Goal: Transaction & Acquisition: Purchase product/service

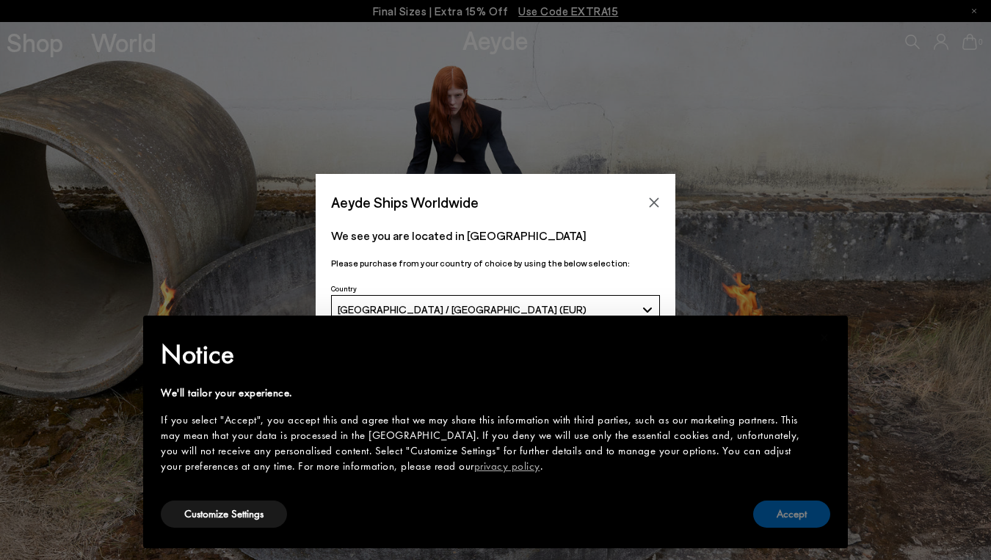
click at [808, 509] on button "Accept" at bounding box center [791, 514] width 77 height 27
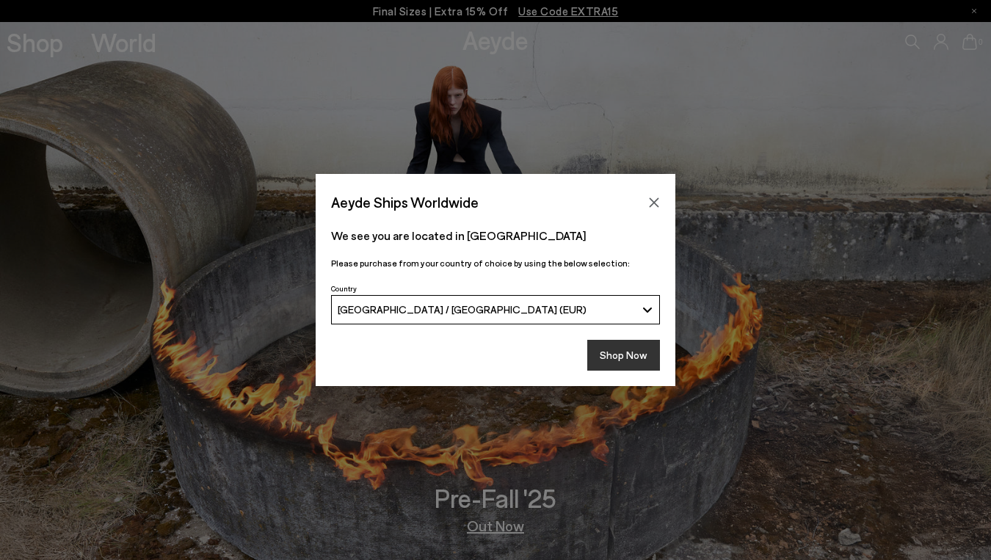
click at [628, 358] on button "Shop Now" at bounding box center [623, 355] width 73 height 31
click at [634, 352] on button "Shop Now" at bounding box center [623, 355] width 73 height 31
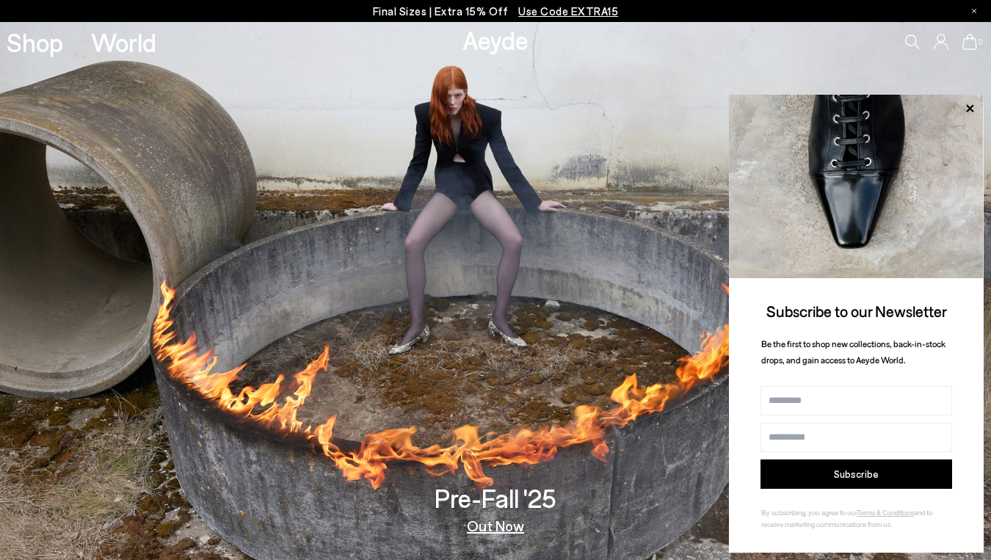
click at [552, 14] on span "Use Code EXTRA15" at bounding box center [568, 10] width 100 height 13
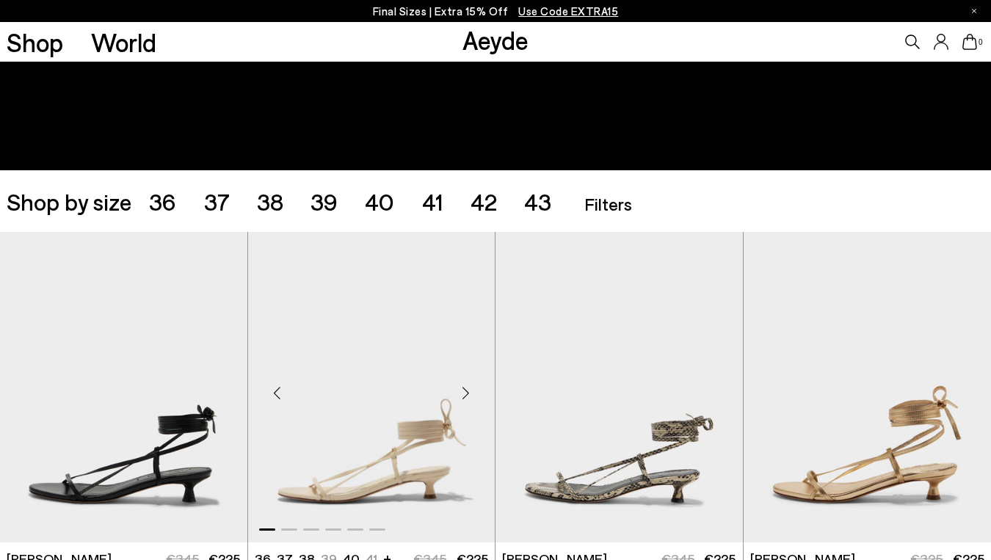
scroll to position [171, 0]
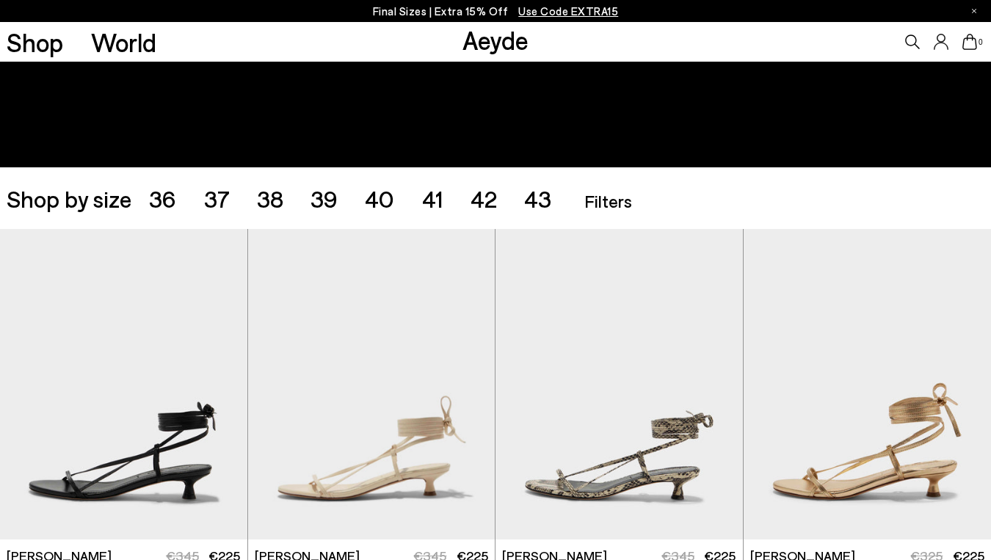
click at [500, 201] on ul "36 37 38 39 40 41 42 43" at bounding box center [364, 198] width 430 height 23
click at [482, 201] on span "42" at bounding box center [484, 198] width 26 height 28
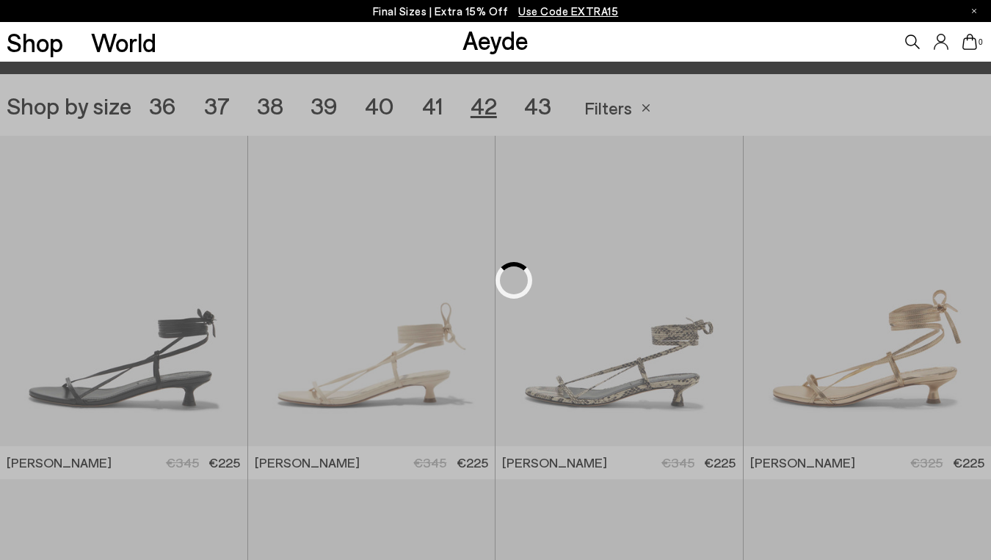
scroll to position [276, 0]
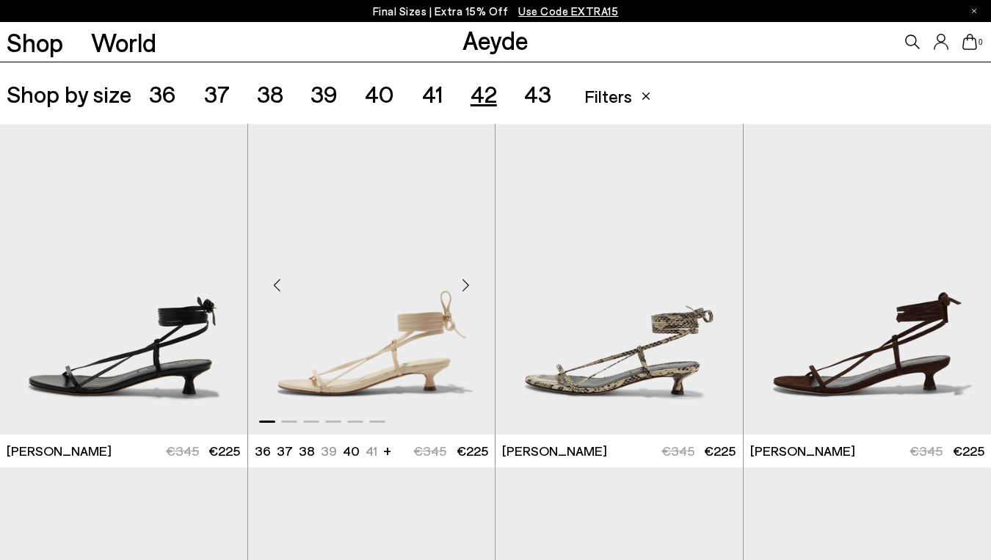
click at [415, 234] on img "1 / 6" at bounding box center [371, 279] width 247 height 311
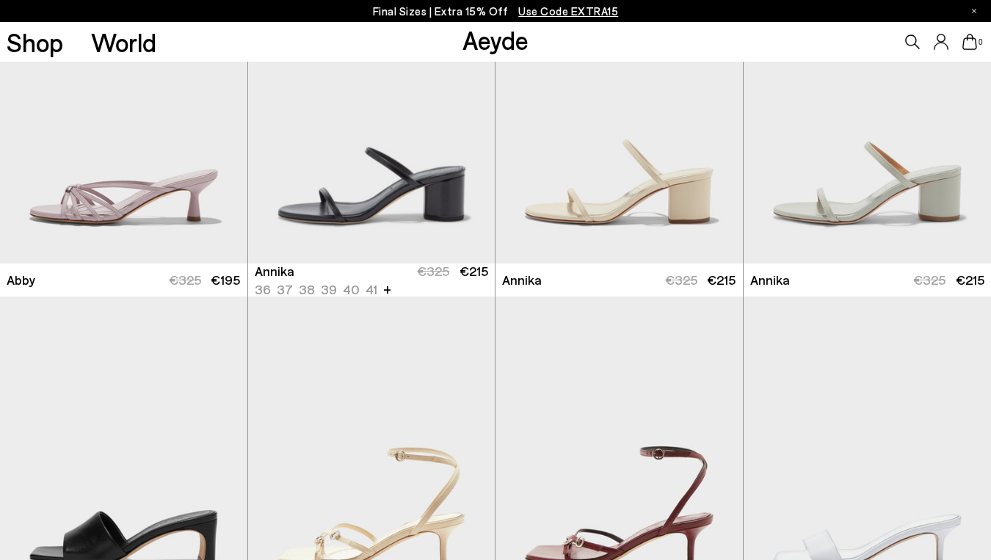
scroll to position [927, 0]
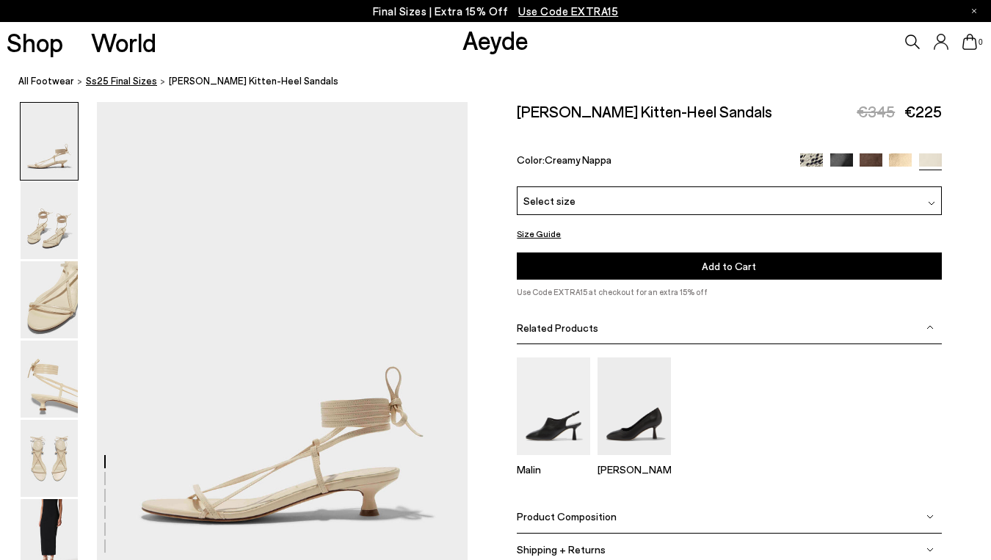
click at [123, 78] on span "Ss25 Final Sizes" at bounding box center [121, 81] width 71 height 12
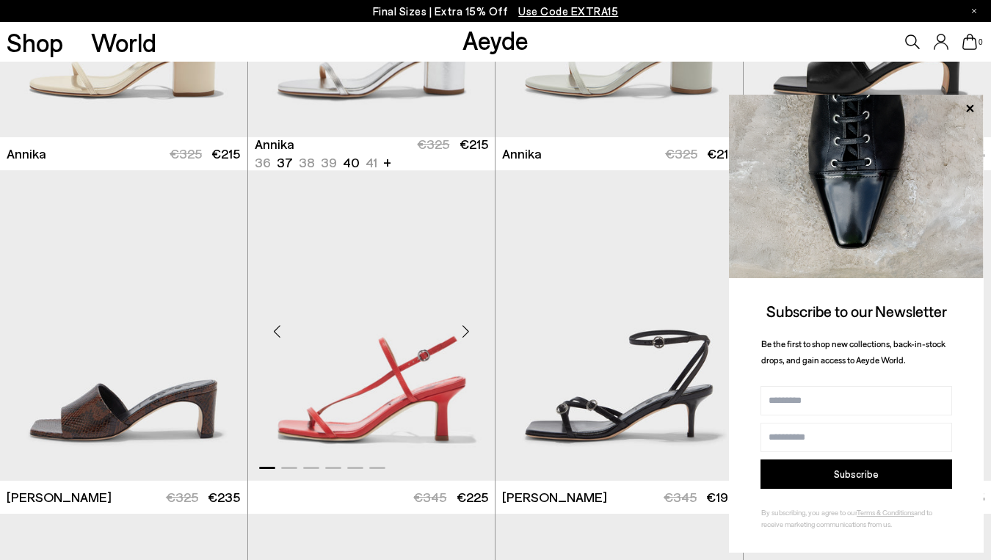
scroll to position [1289, 0]
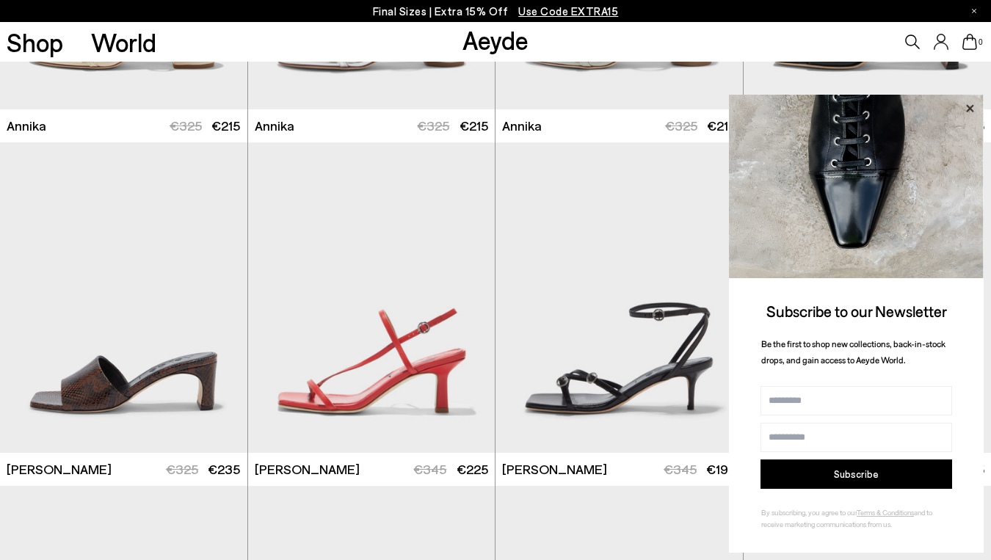
click at [970, 106] on icon at bounding box center [970, 108] width 19 height 19
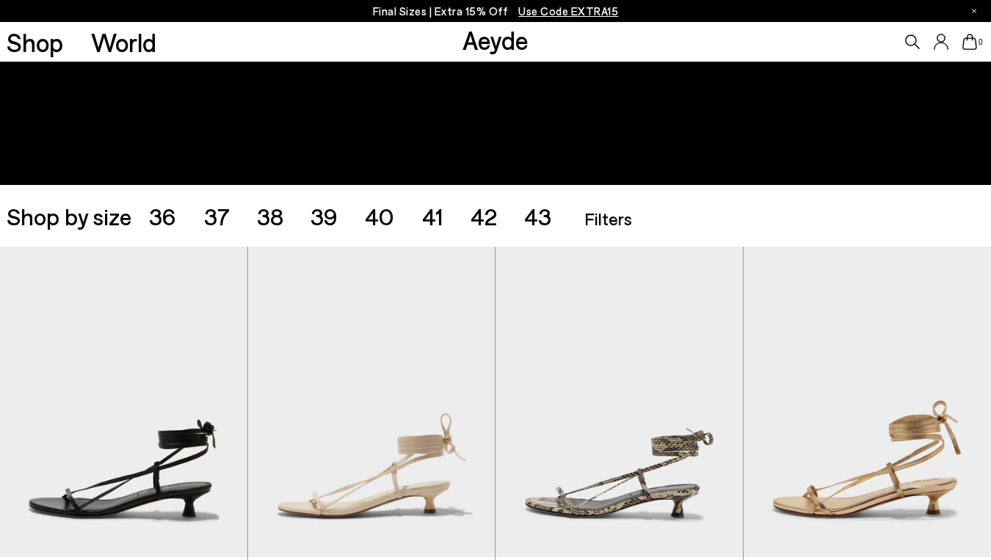
scroll to position [0, 0]
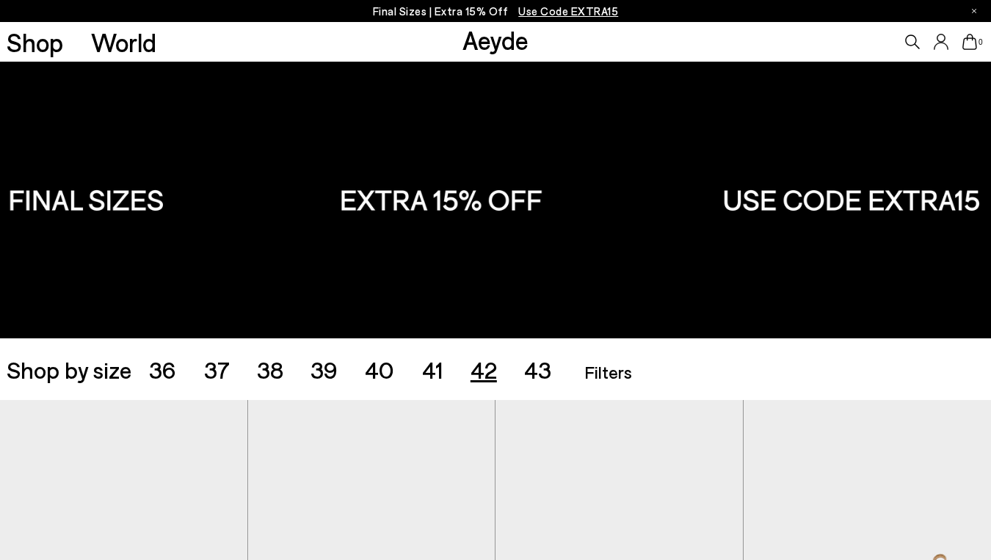
click at [487, 372] on span "42" at bounding box center [484, 369] width 26 height 28
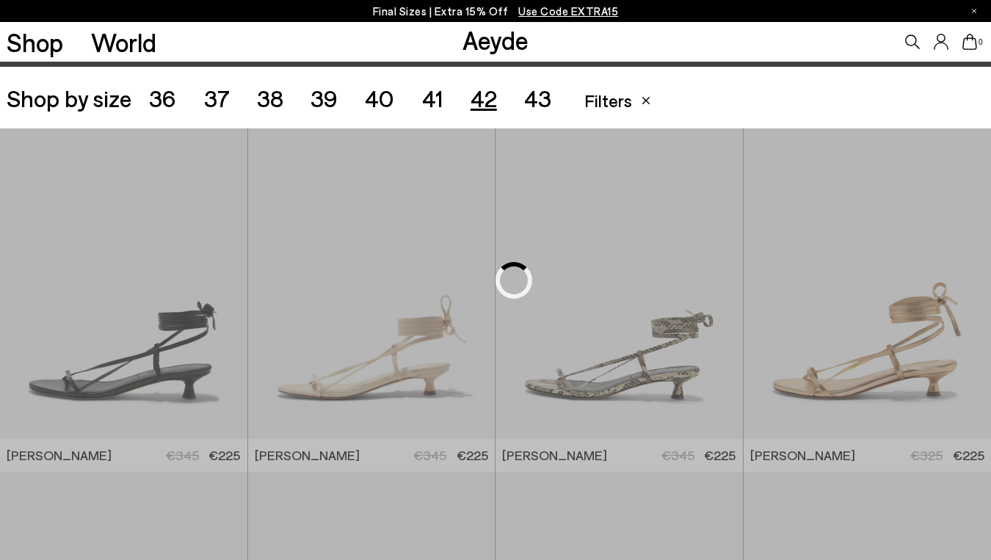
scroll to position [276, 0]
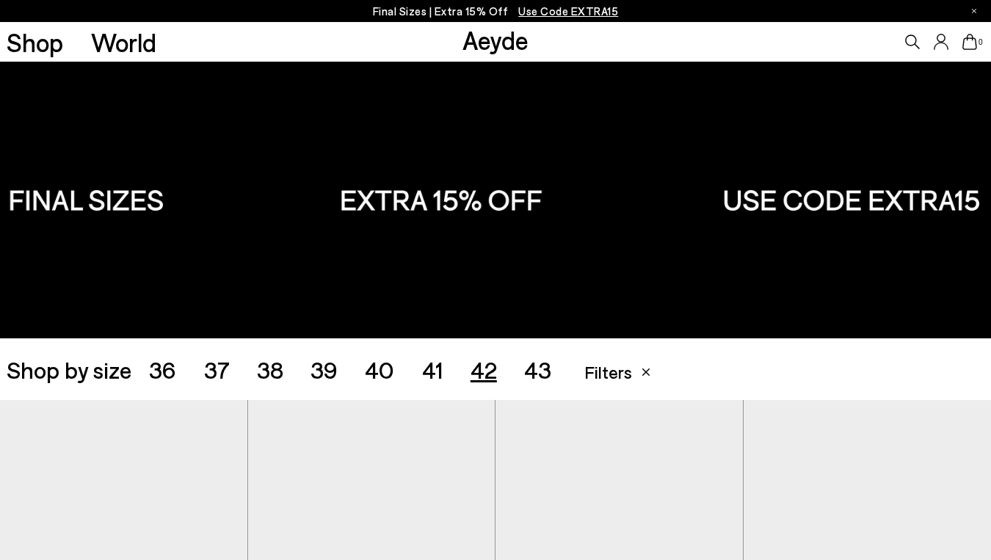
click at [483, 40] on link "Aeyde" at bounding box center [496, 39] width 66 height 31
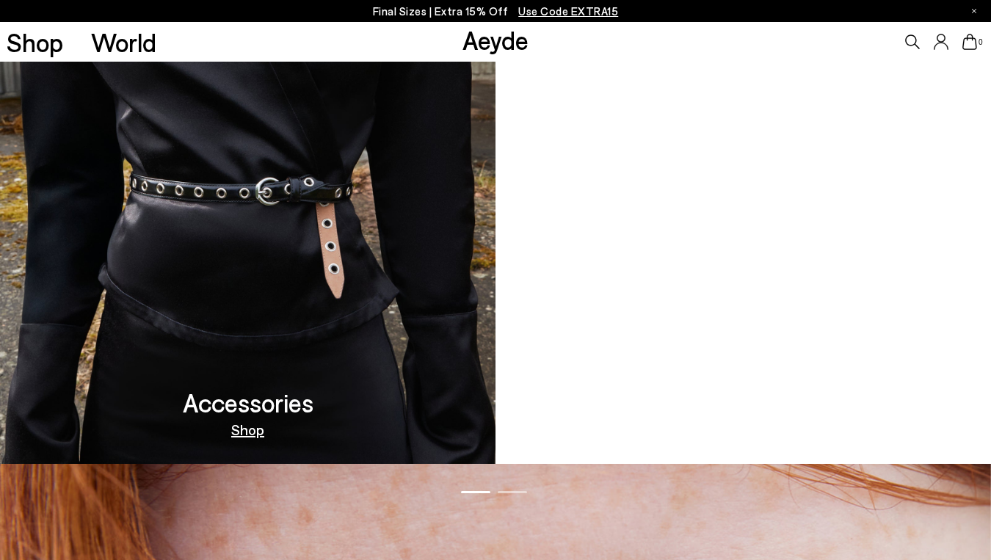
scroll to position [1480, 0]
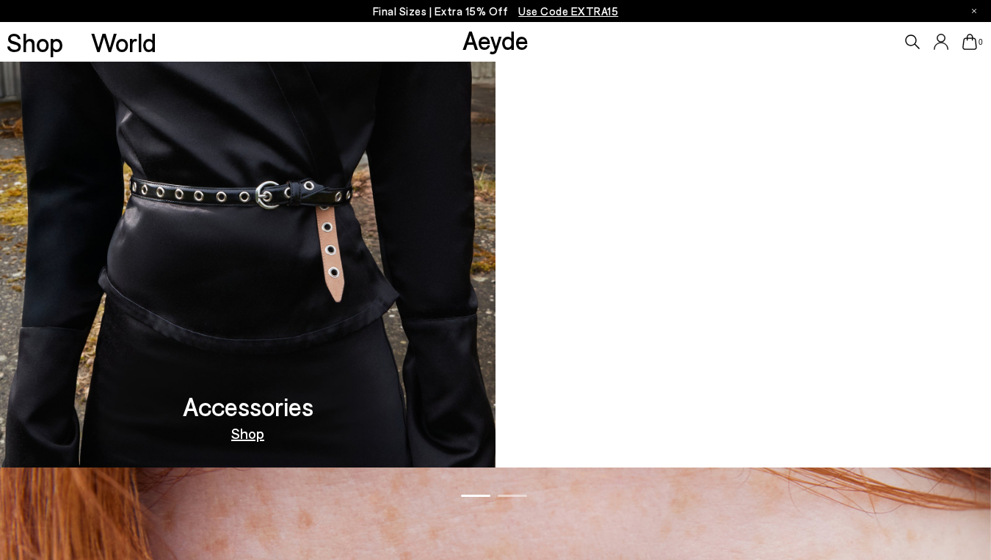
click at [742, 445] on video at bounding box center [744, 199] width 496 height 538
click at [750, 433] on link "Out Now" at bounding box center [743, 433] width 57 height 15
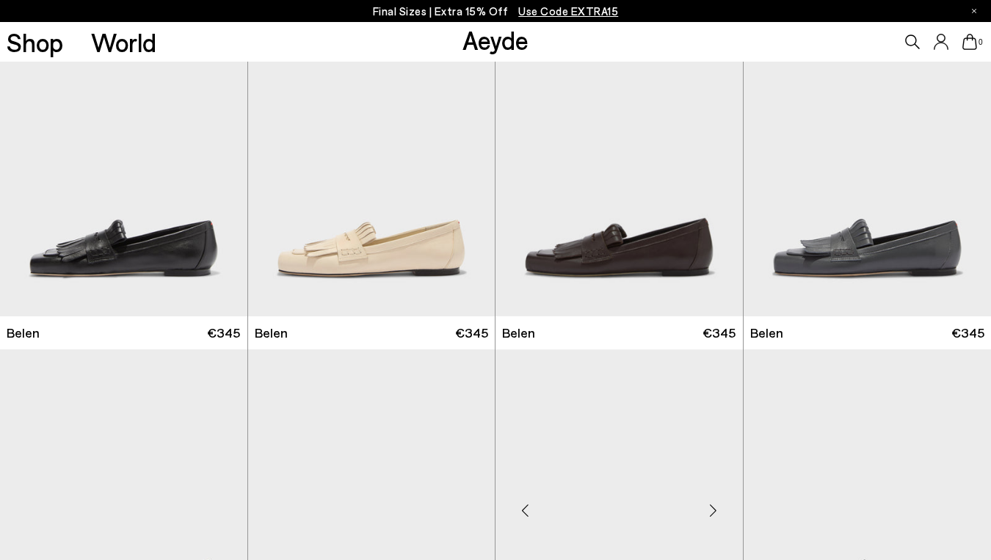
scroll to position [353, 0]
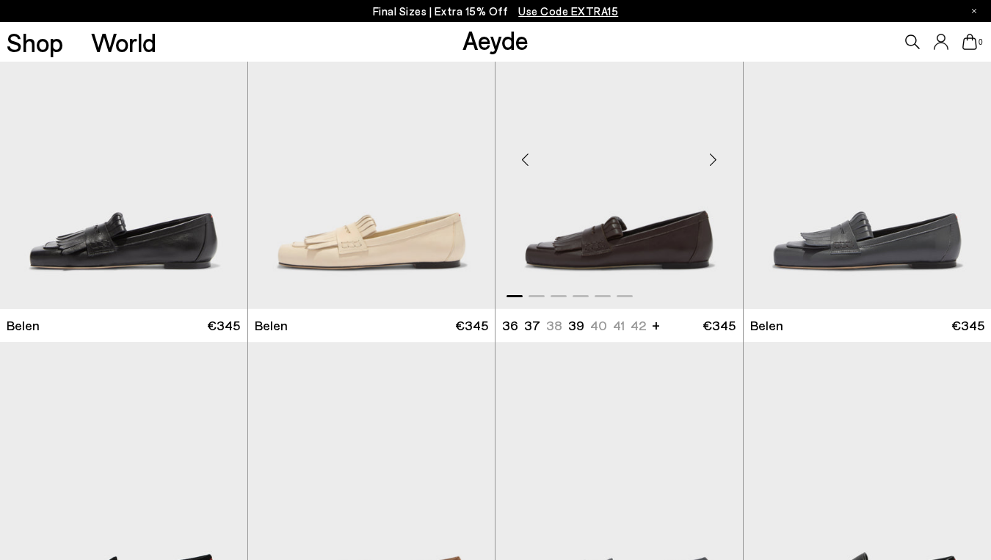
click at [565, 238] on img "1 / 6" at bounding box center [619, 154] width 247 height 311
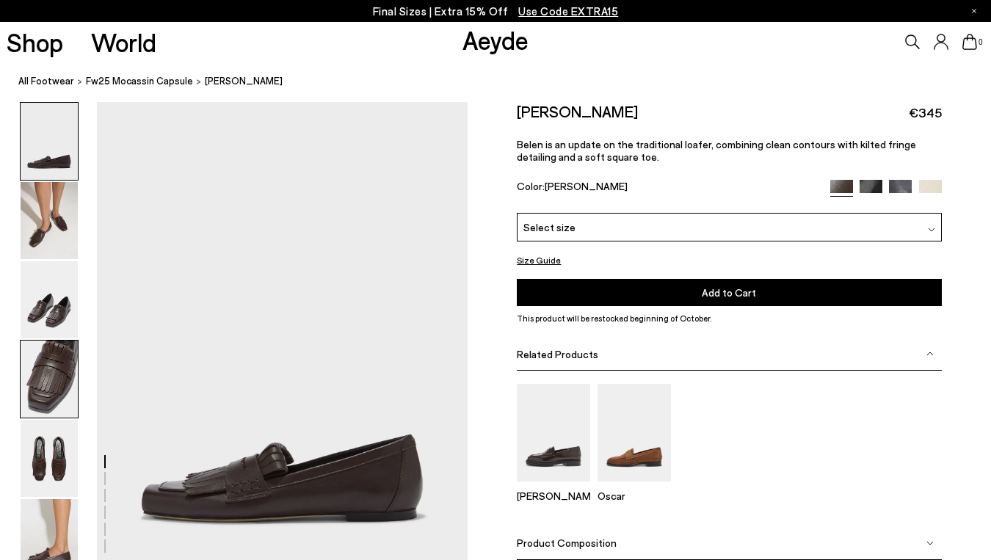
click at [40, 379] on img at bounding box center [49, 379] width 57 height 77
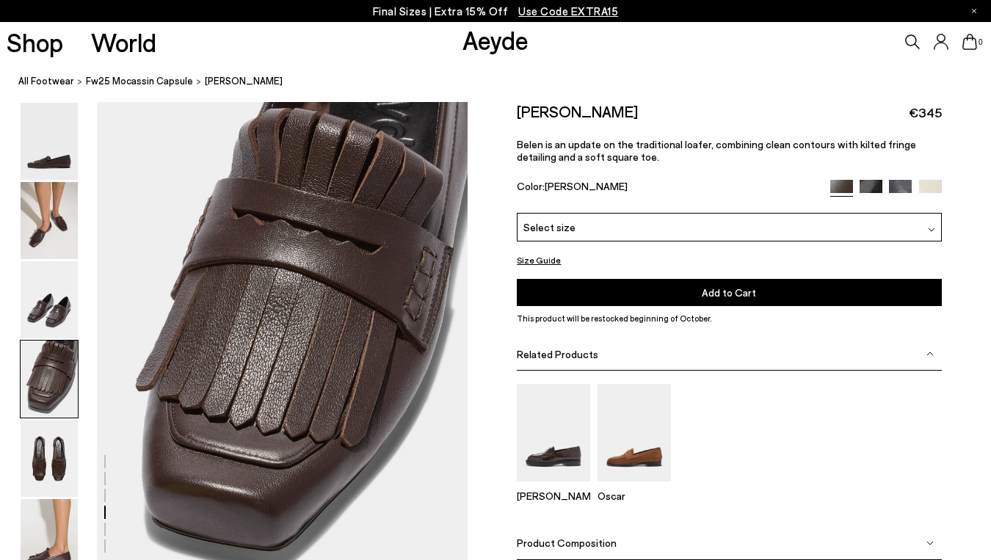
scroll to position [1491, 0]
click at [40, 328] on img at bounding box center [49, 299] width 57 height 77
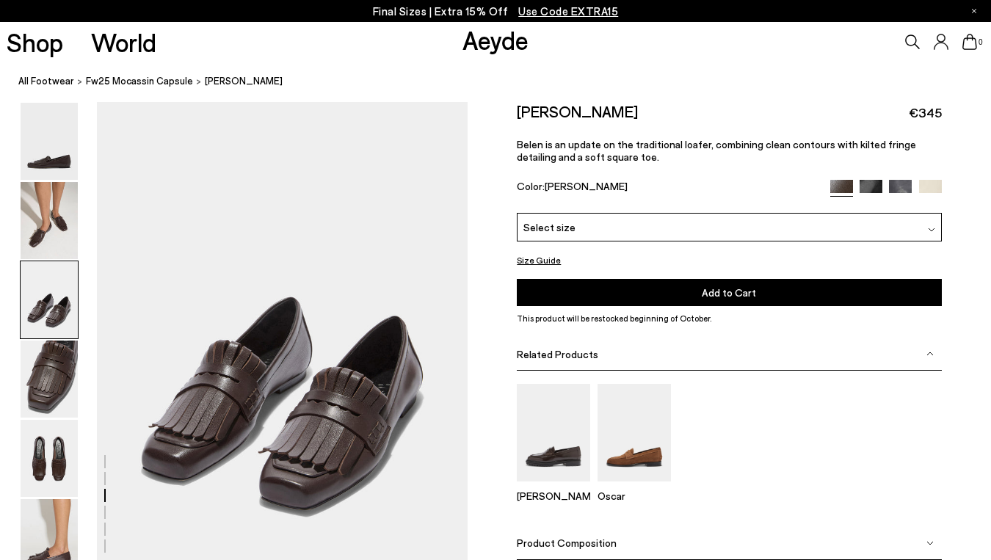
scroll to position [994, 0]
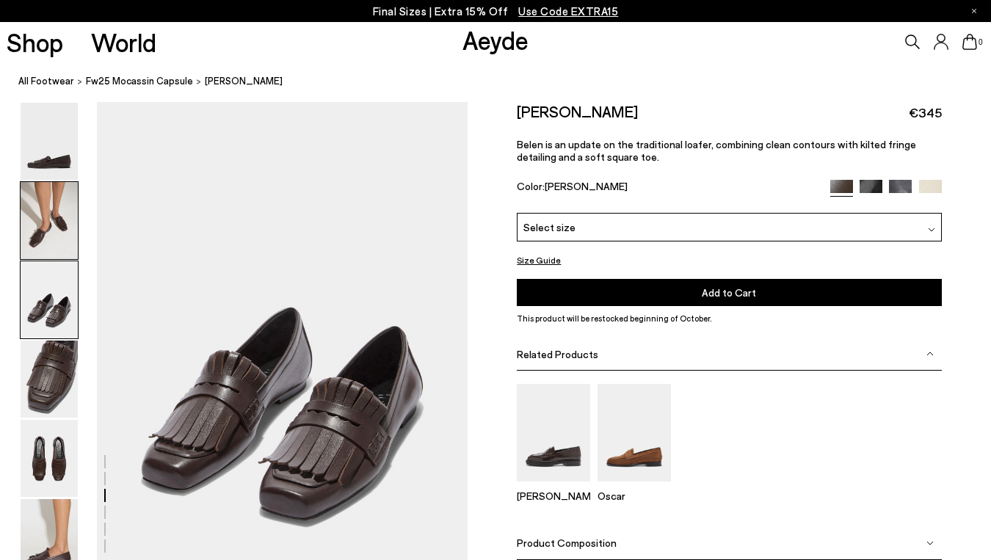
click at [49, 233] on img at bounding box center [49, 220] width 57 height 77
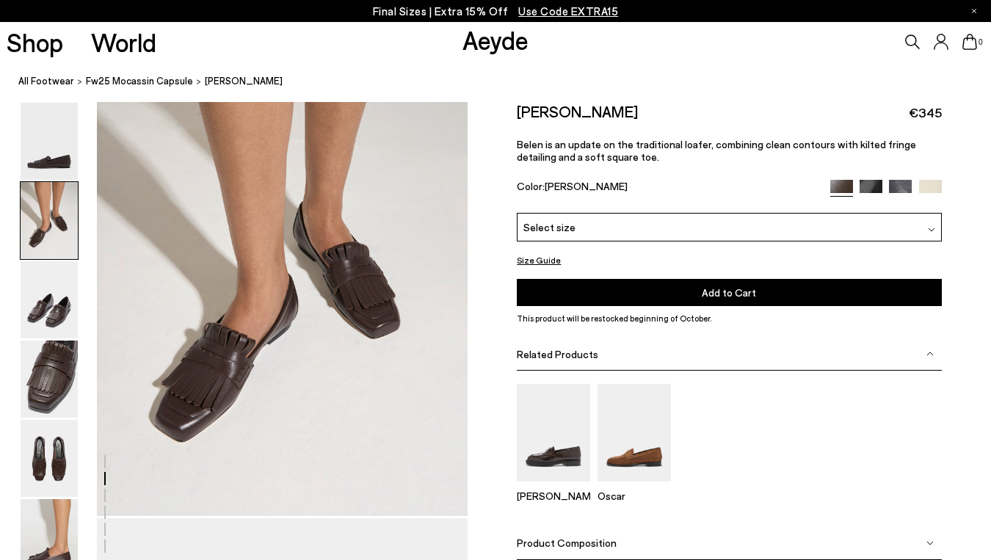
scroll to position [582, 0]
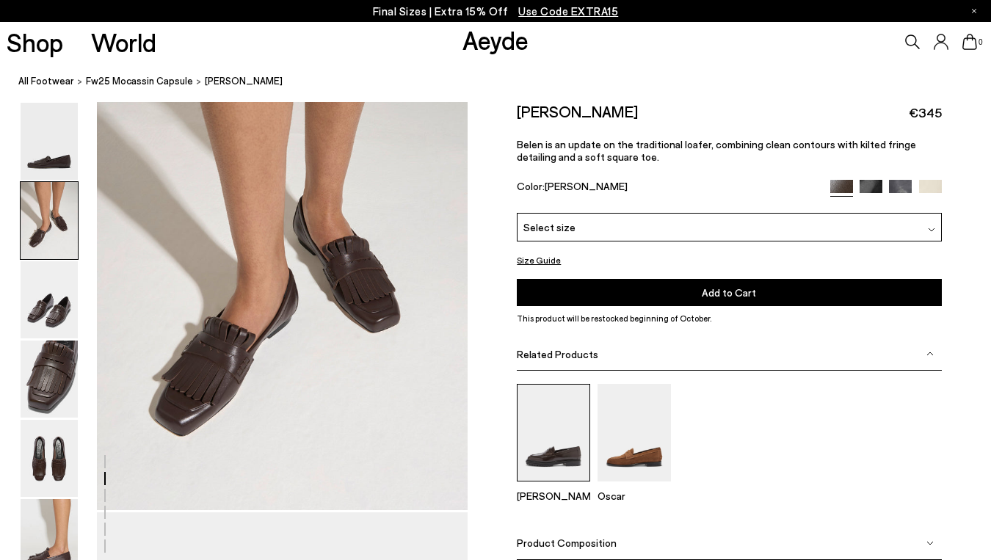
click at [563, 455] on img at bounding box center [553, 433] width 73 height 98
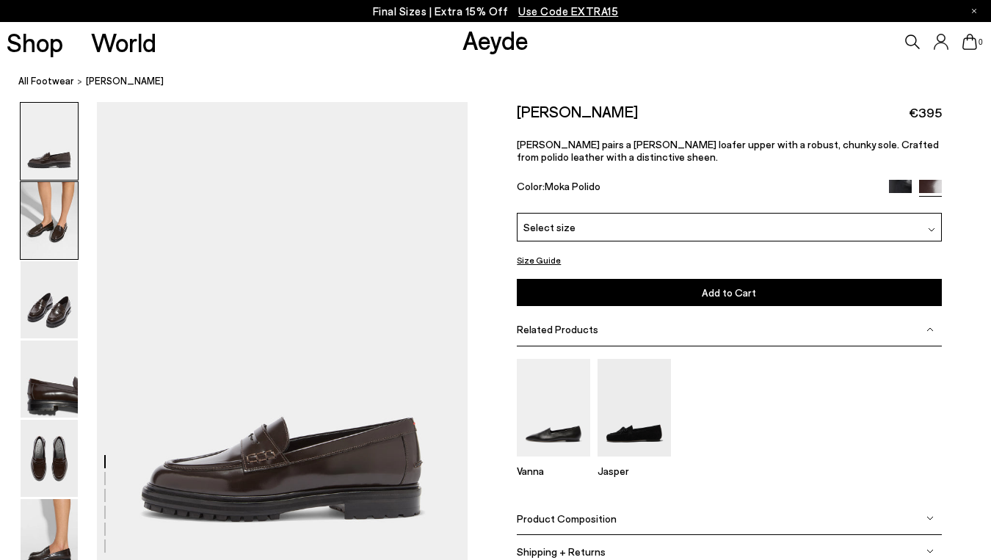
click at [52, 221] on img at bounding box center [49, 220] width 57 height 77
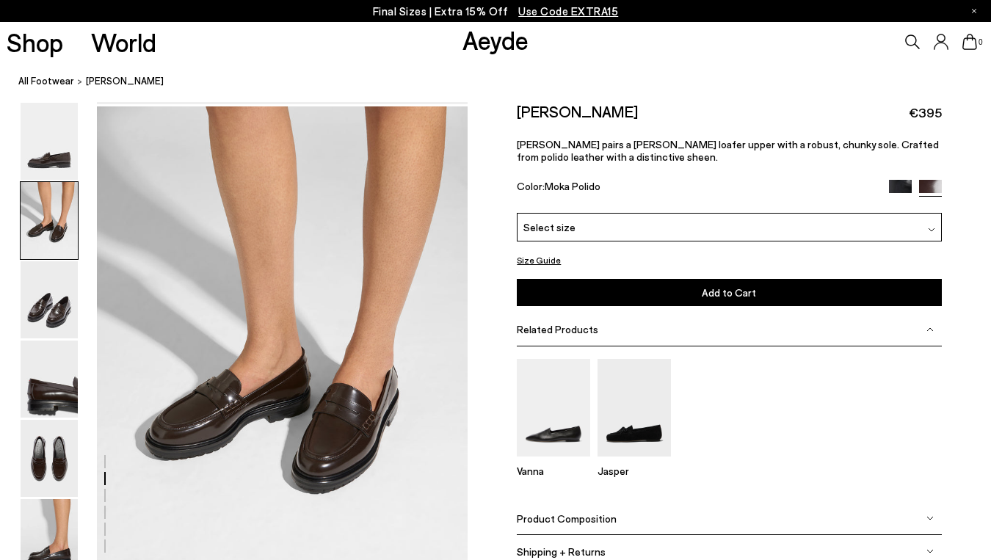
scroll to position [498, 0]
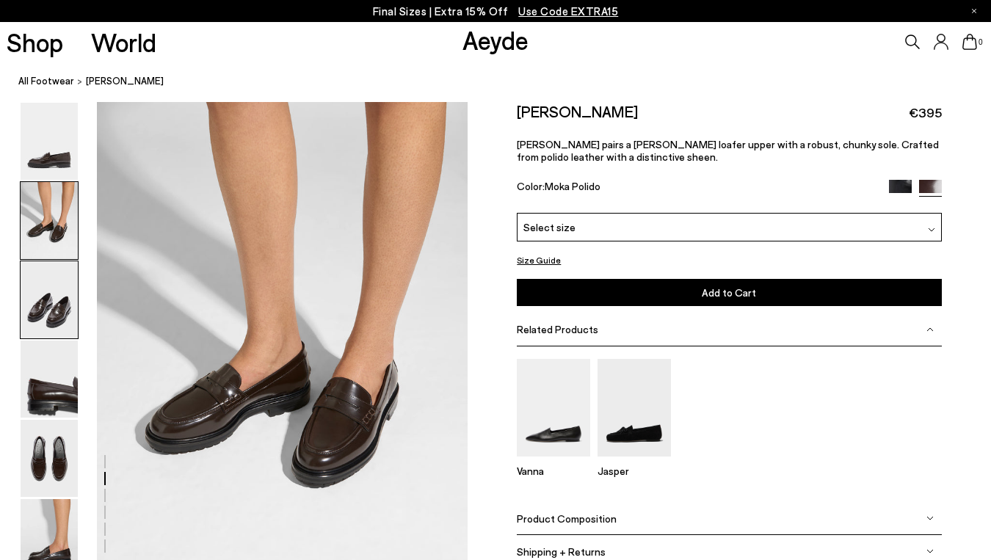
click at [59, 322] on img at bounding box center [49, 299] width 57 height 77
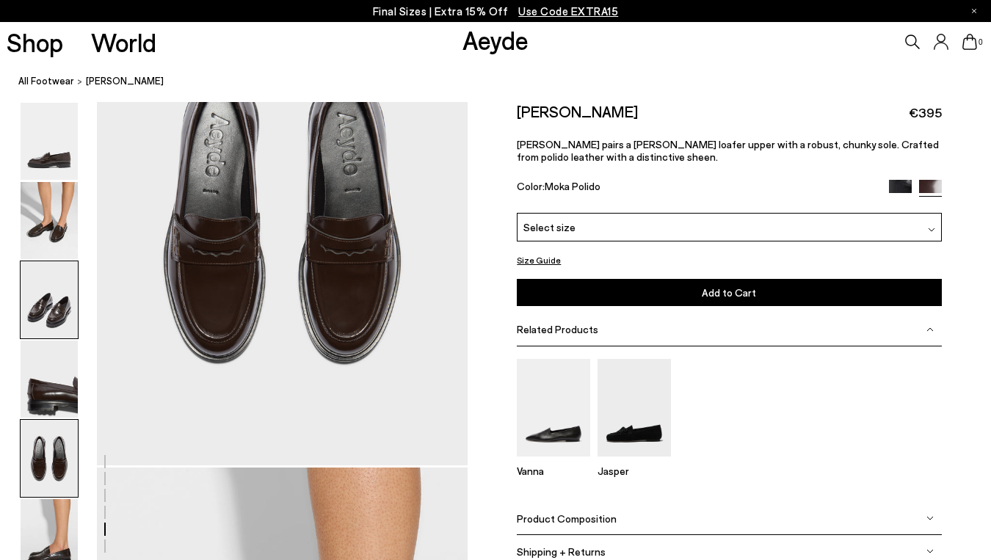
scroll to position [2217, 0]
